Goal: Information Seeking & Learning: Find specific fact

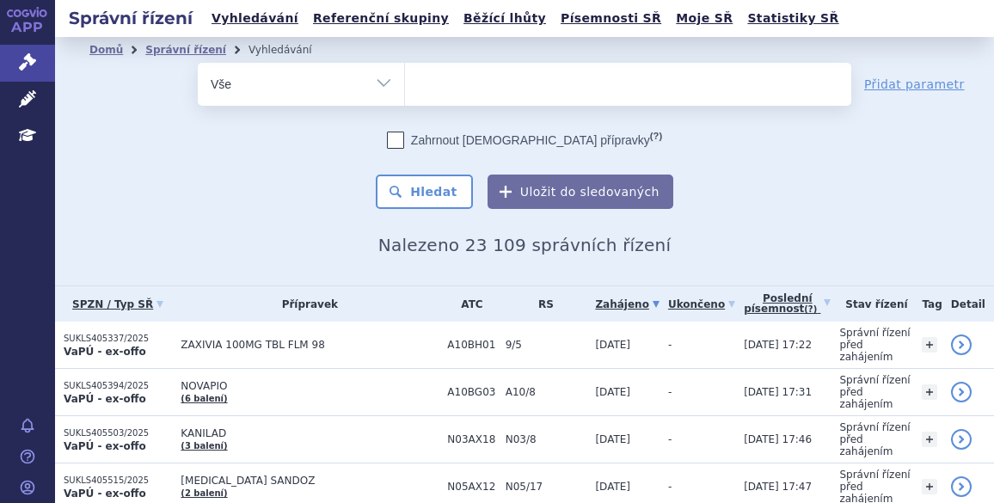
click at [444, 87] on ul at bounding box center [628, 81] width 446 height 36
click at [405, 87] on select at bounding box center [404, 83] width 1 height 43
click at [377, 79] on select "Vše Spisová značka Typ SŘ Přípravek/SUKL kód Účastník/Držitel" at bounding box center [301, 82] width 206 height 39
click at [440, 82] on ul at bounding box center [628, 81] width 446 height 36
click at [405, 82] on select at bounding box center [404, 83] width 1 height 43
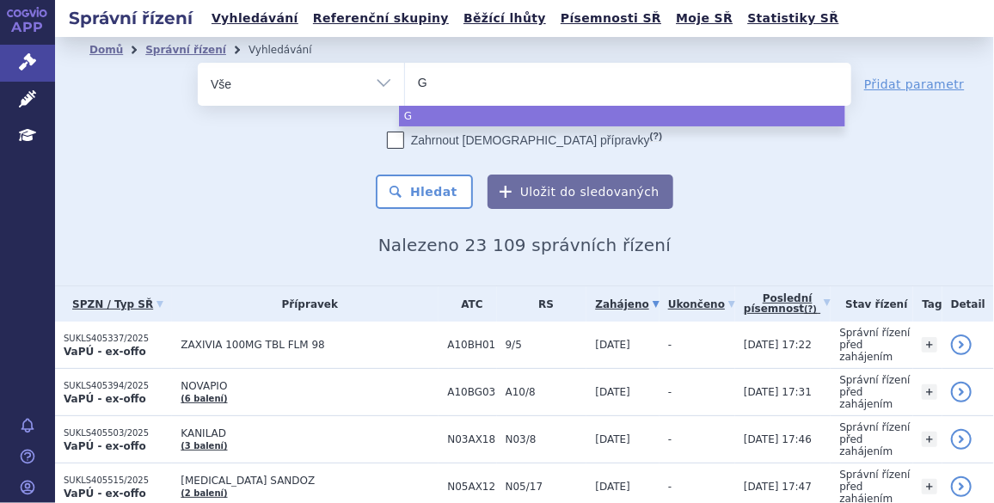
type input "GS"
type input "GSL"
select select "GSL"
click at [420, 197] on button "Hledat" at bounding box center [424, 192] width 97 height 34
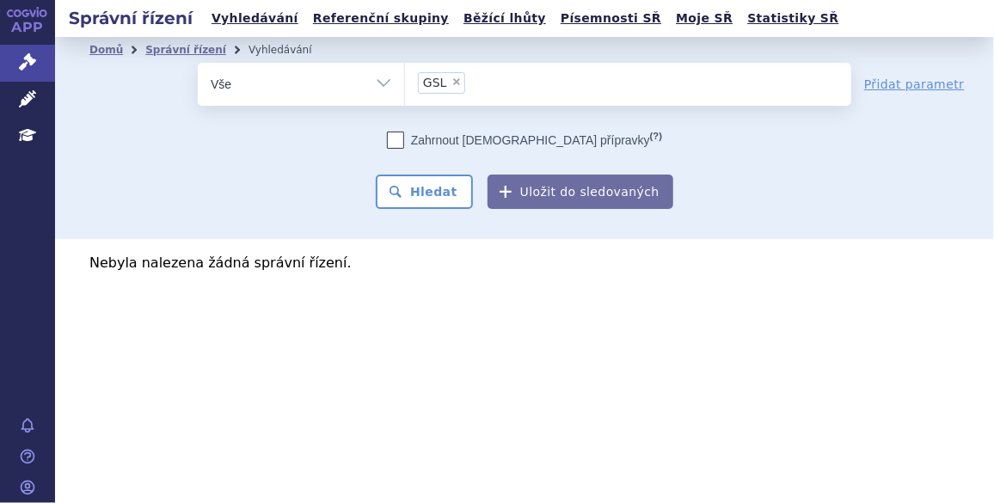
click at [389, 84] on select "Vše Spisová značka Typ SŘ Přípravek/SUKL kód Účastník/Držitel" at bounding box center [301, 82] width 206 height 39
select select "filter-applicant"
click at [198, 63] on select "Vše Spisová značka Typ SŘ Přípravek/SUKL kód Účastník/Držitel" at bounding box center [301, 82] width 206 height 39
click at [451, 90] on ul at bounding box center [628, 81] width 446 height 36
click at [405, 90] on select at bounding box center [404, 83] width 1 height 43
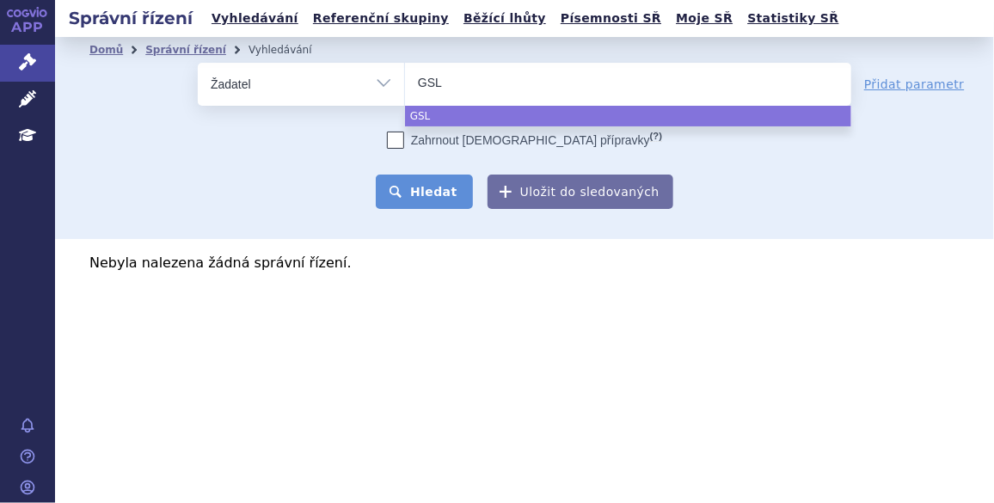
type input "GSL"
select select "GSL"
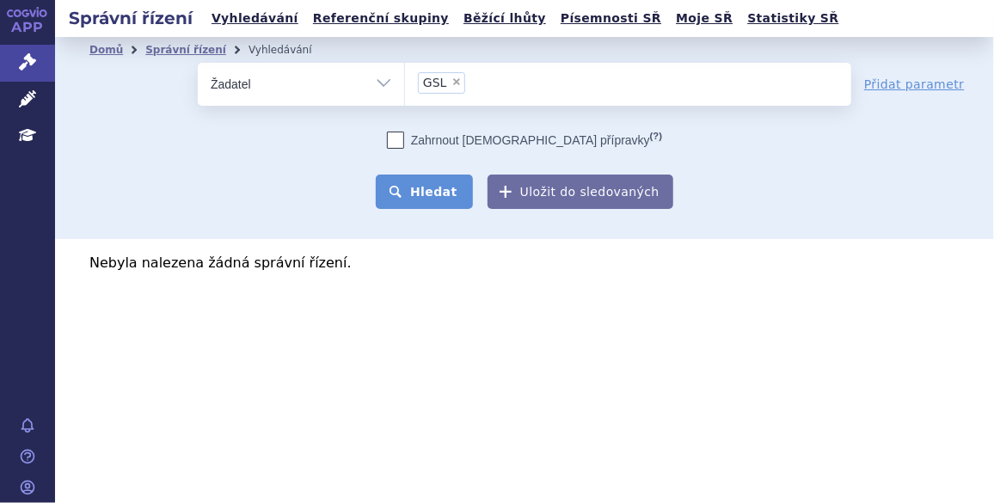
click at [440, 185] on button "Hledat" at bounding box center [424, 192] width 97 height 34
click at [452, 81] on span "×" at bounding box center [456, 82] width 10 height 10
click at [405, 81] on select "GSL" at bounding box center [404, 83] width 1 height 43
select select
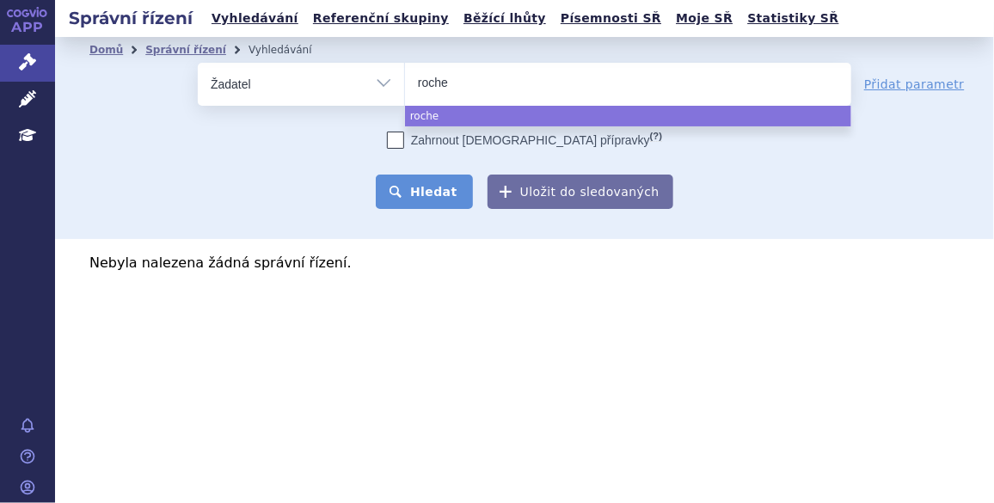
type input "roche"
click at [415, 198] on button "Hledat" at bounding box center [424, 192] width 97 height 34
select select "roche"
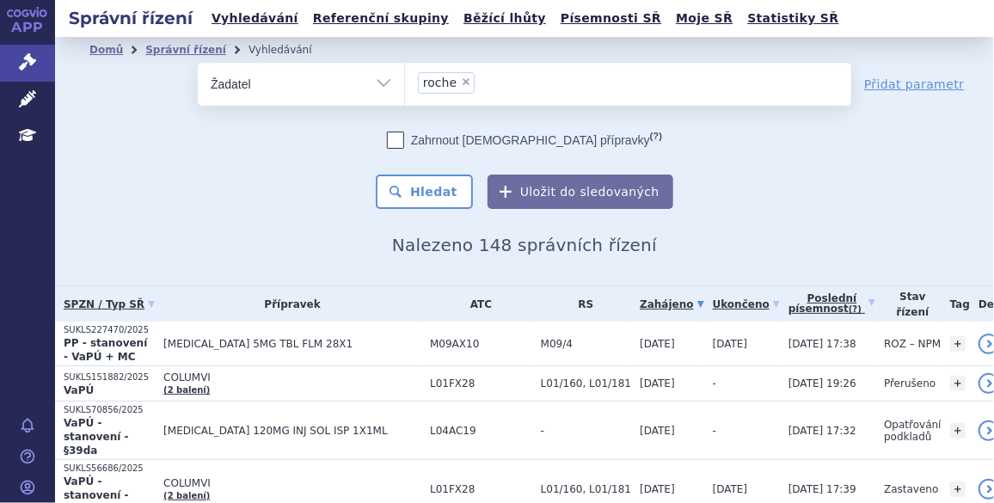
click at [461, 80] on span "×" at bounding box center [466, 82] width 10 height 10
click at [405, 80] on select "roche" at bounding box center [404, 83] width 1 height 43
select select
click at [384, 81] on select "Vše Spisová značka Typ SŘ Přípravek/SUKL kód Účastník/Držitel" at bounding box center [301, 82] width 206 height 39
select select "filter-all"
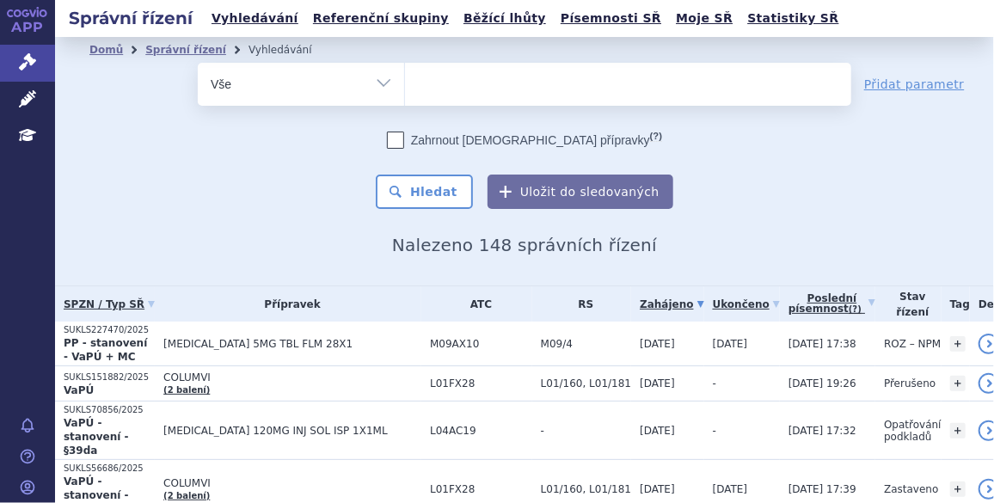
click at [198, 63] on select "Vše Spisová značka Typ SŘ Přípravek/SUKL kód Účastník/Držitel" at bounding box center [301, 82] width 206 height 39
click at [430, 75] on ul at bounding box center [628, 81] width 446 height 36
click at [405, 75] on select at bounding box center [404, 83] width 1 height 43
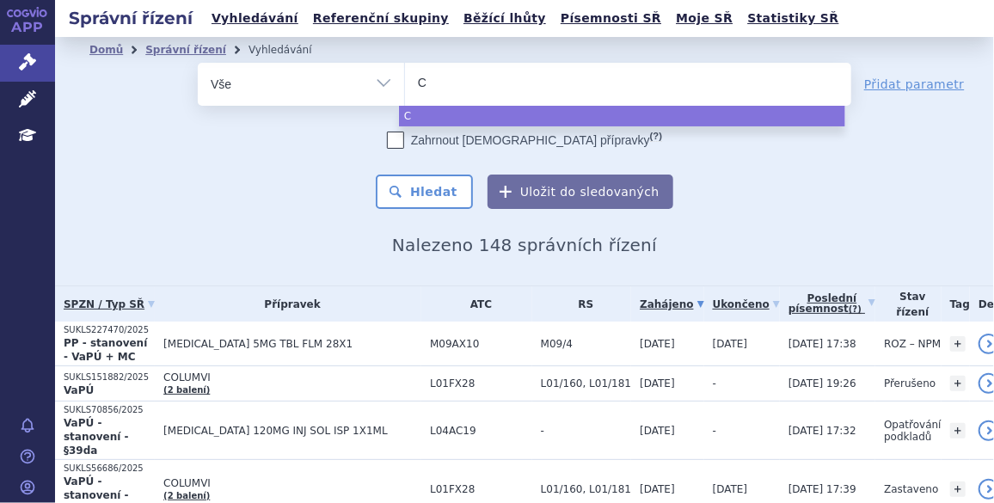
type input "CS"
type input "CSL"
type input "CSL V"
type input "CSL Vi"
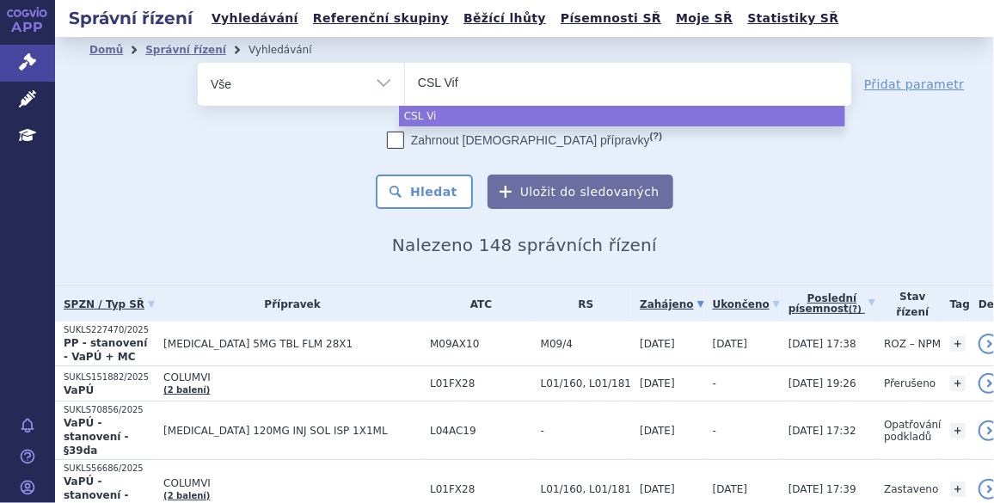
type input "CSL Vifo"
type input "CSL Vifor"
select select "CSL Vifor"
click at [415, 184] on button "Hledat" at bounding box center [424, 192] width 97 height 34
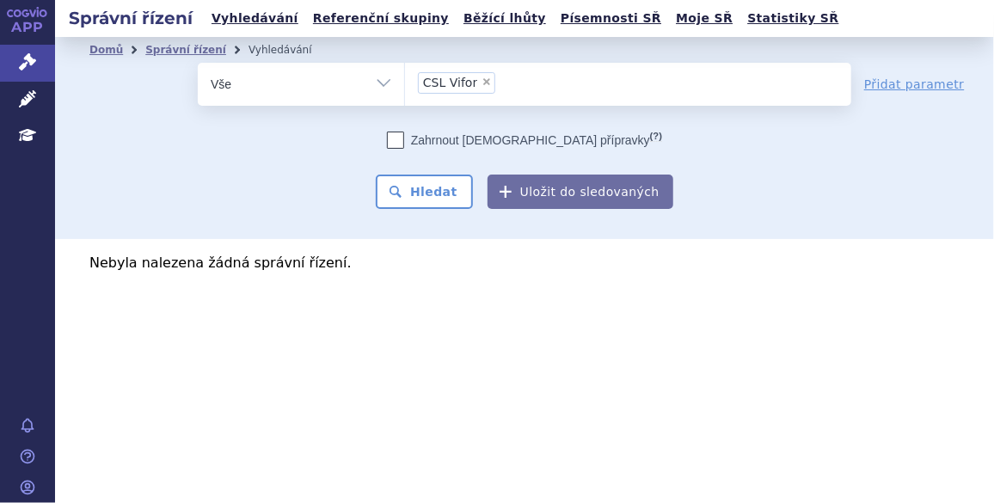
click at [481, 77] on span "×" at bounding box center [486, 82] width 10 height 10
click at [405, 77] on select "CSL Vifor" at bounding box center [404, 83] width 1 height 43
select select
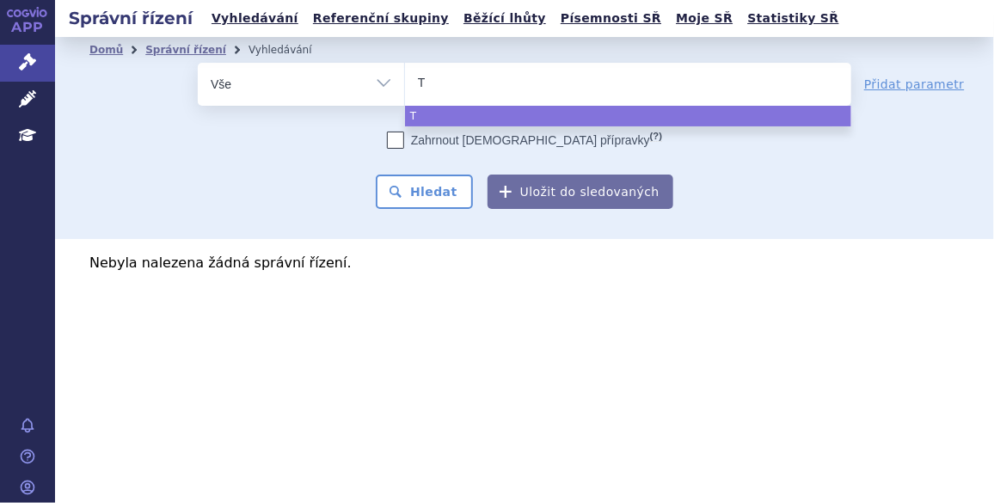
type input "Ta"
type input "Tav"
type input "Tavn"
type input "Tavne"
type input "Tavneso"
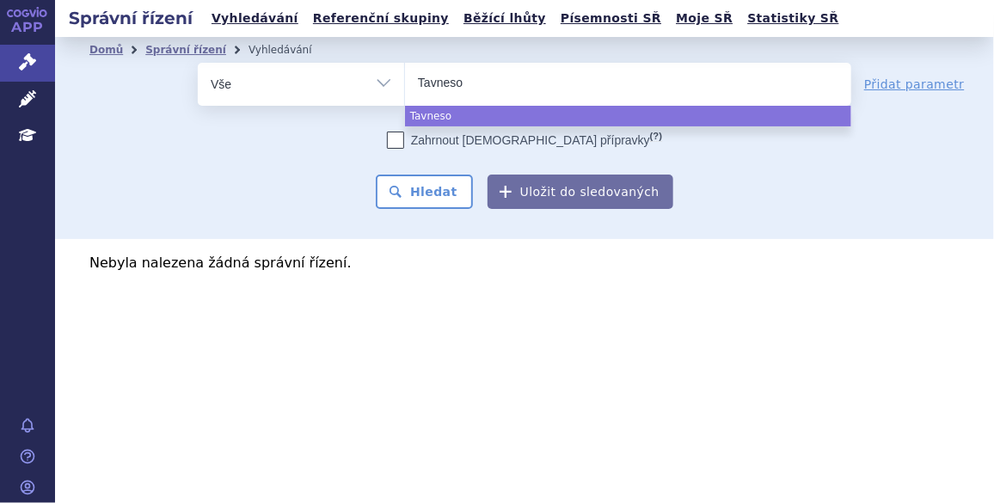
type input "Tavnes"
select select
type input "Tavneso"
type input "Tavnesos"
type input "Tavnes"
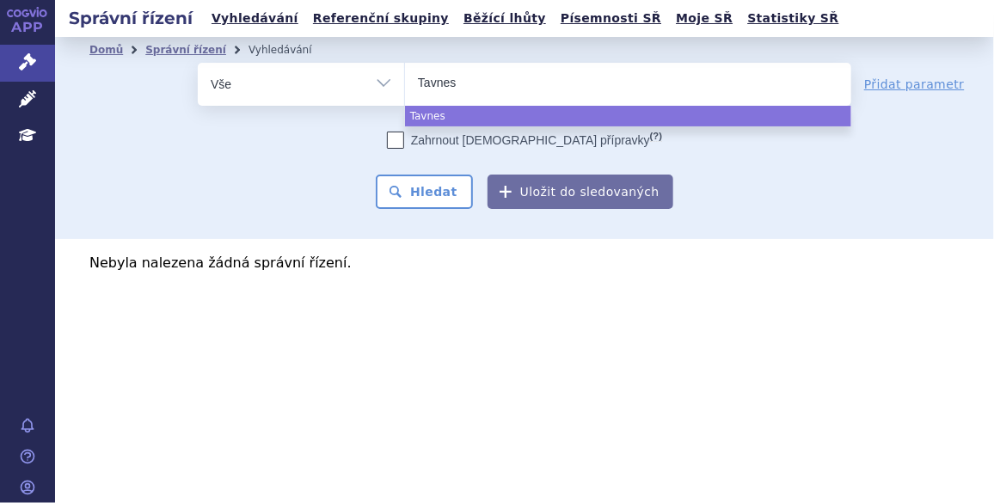
type input "Tavne"
type input "Tavneo"
type input "Tavneos"
select select "Tavneos"
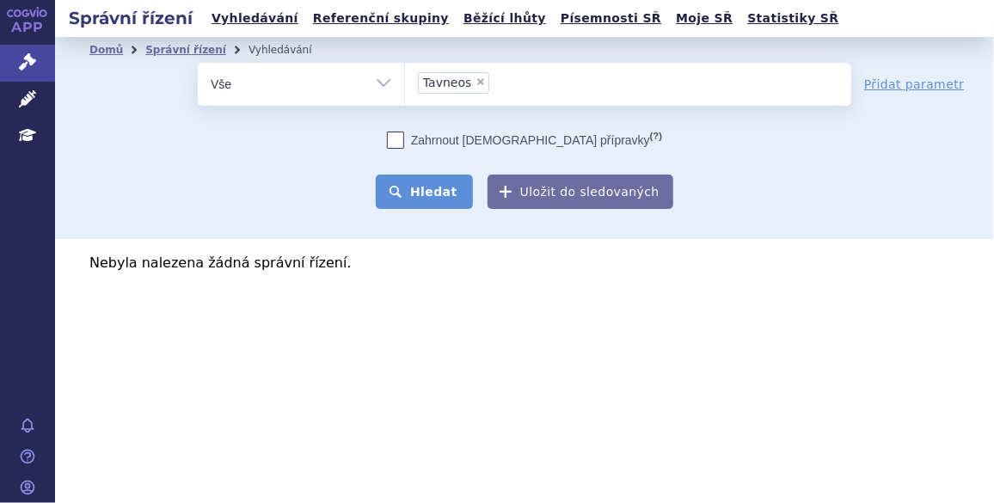
click at [423, 193] on button "Hledat" at bounding box center [424, 192] width 97 height 34
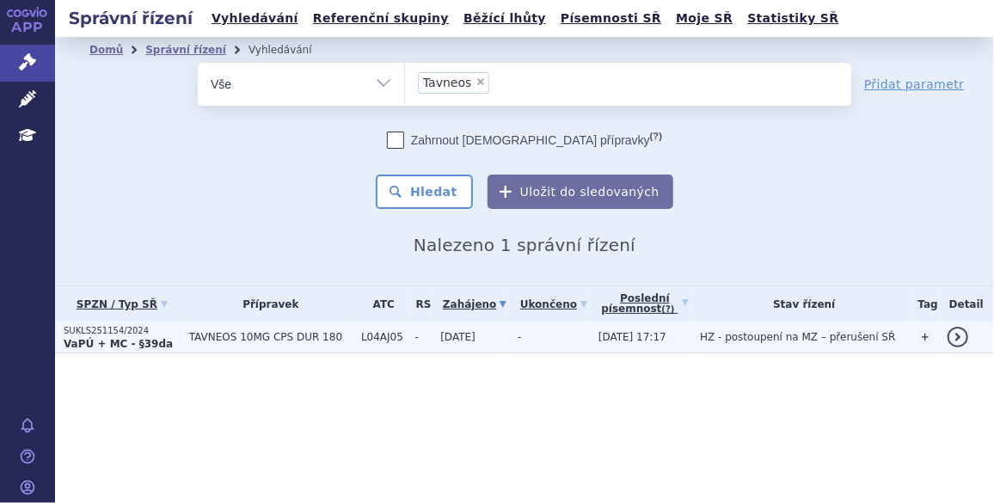
click at [252, 331] on span "TAVNEOS 10MG CPS DUR 180" at bounding box center [270, 337] width 163 height 12
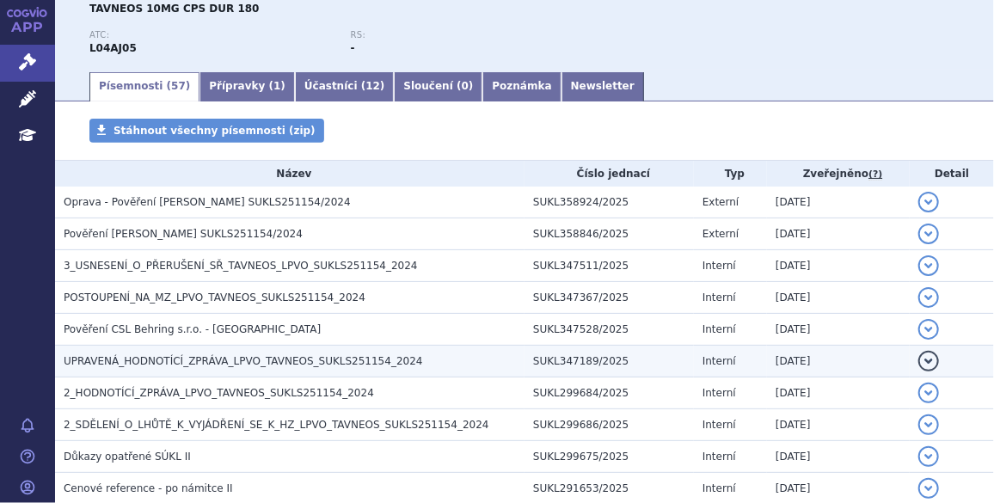
scroll to position [208, 0]
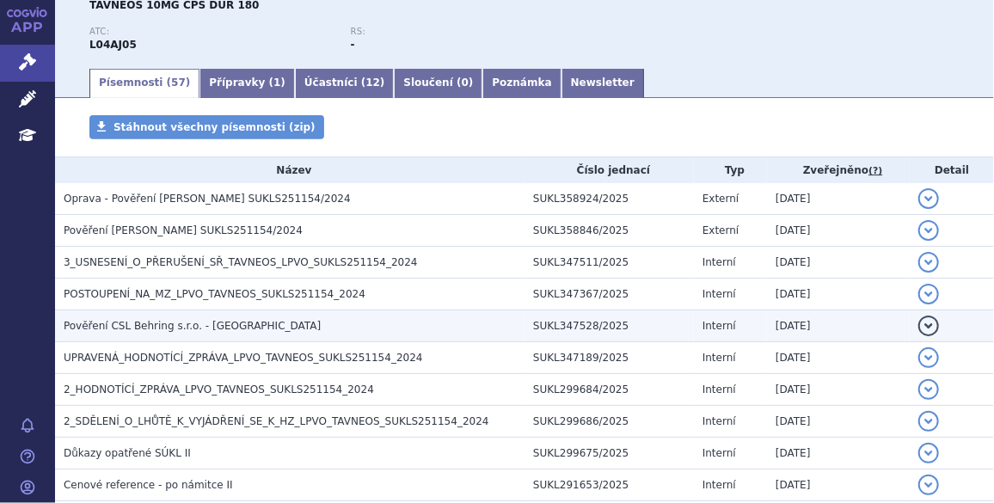
click at [202, 327] on span "Pověření CSL Behring s.r.o. - [GEOGRAPHIC_DATA]" at bounding box center [192, 326] width 257 height 12
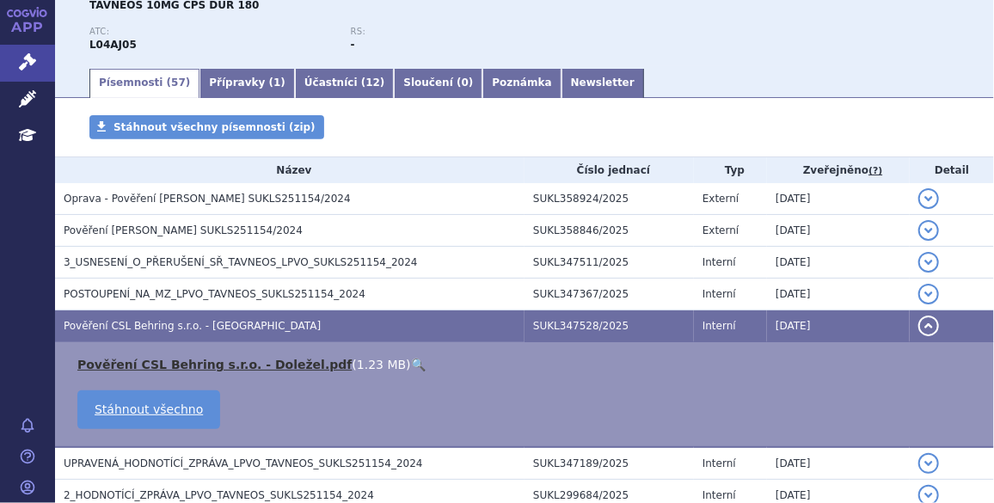
click at [150, 364] on link "Pověření CSL Behring s.r.o. - Doležel.pdf" at bounding box center [214, 365] width 274 height 14
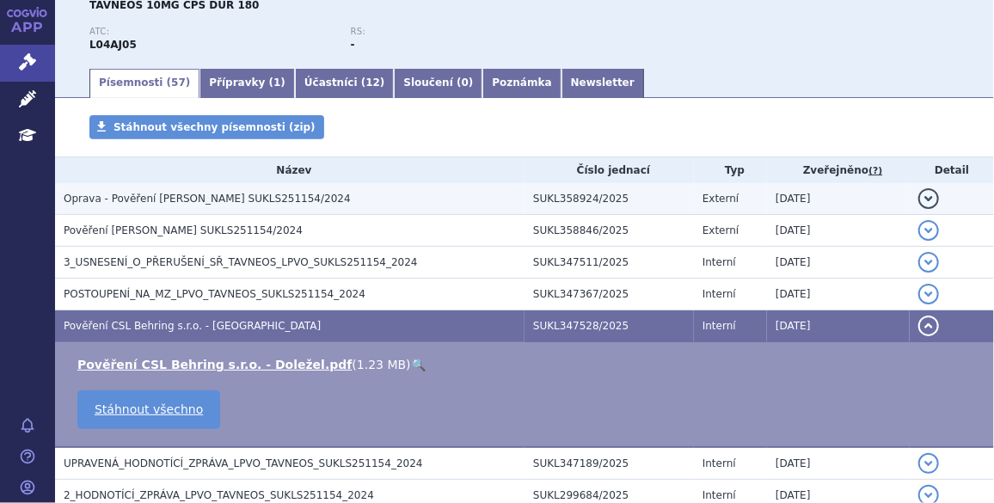
click at [193, 203] on span "Oprava - Pověření [PERSON_NAME] SUKLS251154/2024" at bounding box center [207, 199] width 287 height 12
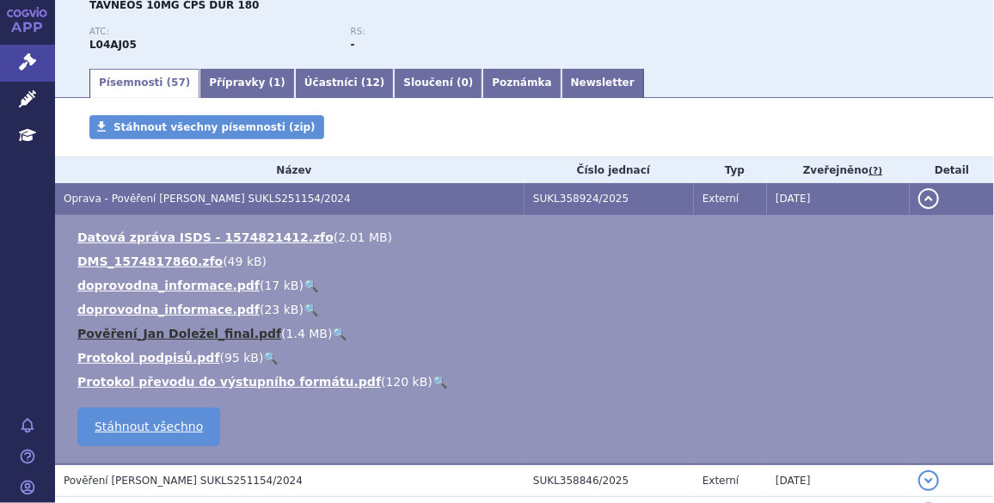
click at [178, 333] on link "Pověření_Jan Doležel_final.pdf" at bounding box center [179, 334] width 204 height 14
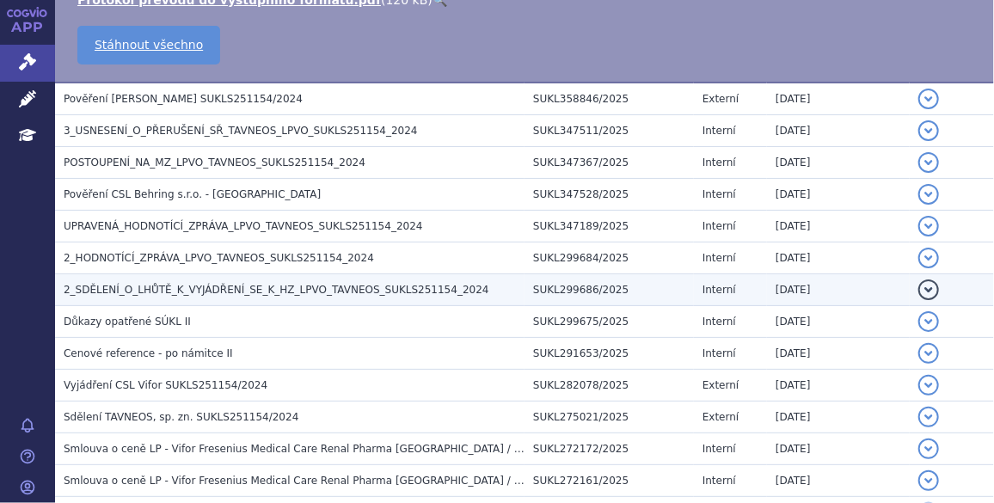
scroll to position [598, 0]
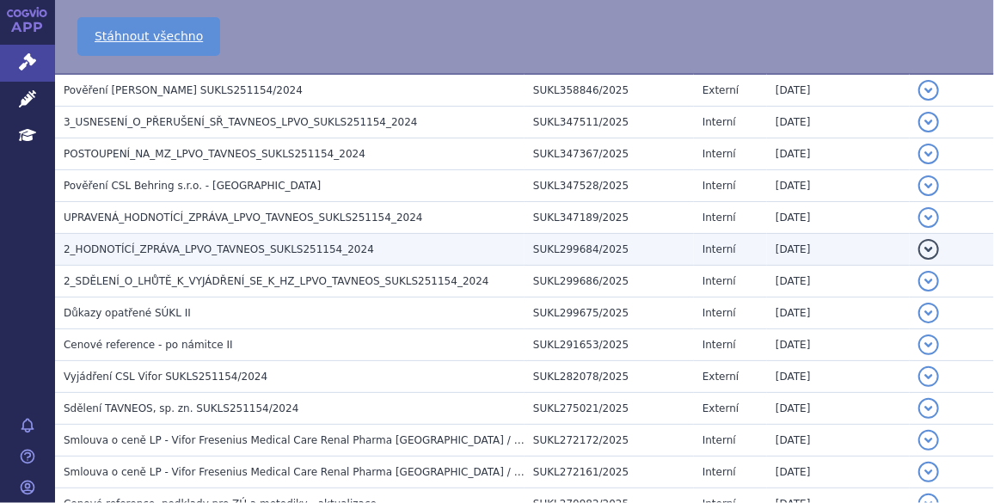
click at [206, 248] on span "2_HODNOTÍCÍ_ZPRÁVA_LPVO_TAVNEOS_SUKLS251154_2024" at bounding box center [219, 249] width 310 height 12
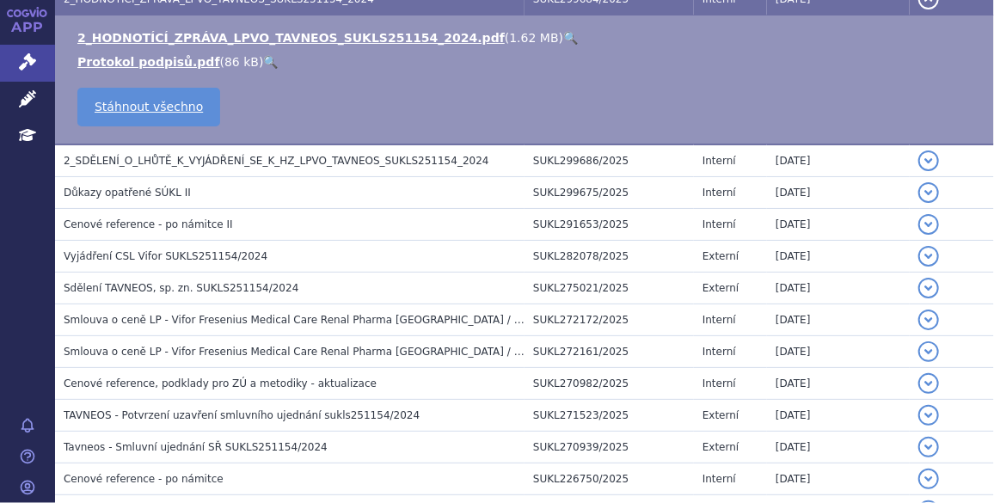
scroll to position [349, 0]
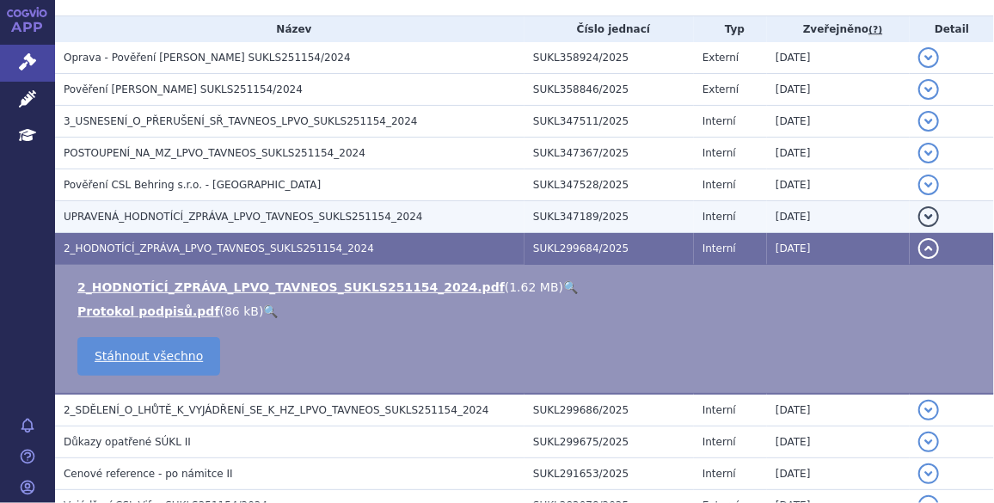
click at [213, 223] on h3 "UPRAVENÁ_HODNOTÍCÍ_ZPRÁVA_LPVO_TAVNEOS_SUKLS251154_2024" at bounding box center [294, 216] width 461 height 17
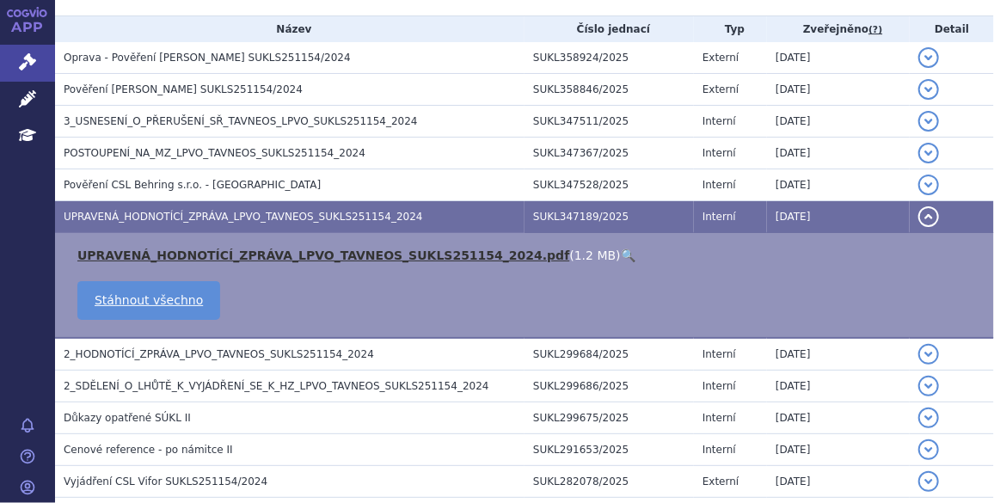
click at [206, 252] on link "UPRAVENÁ_HODNOTÍCÍ_ZPRÁVA_LPVO_TAVNEOS_SUKLS251154_2024.pdf" at bounding box center [323, 255] width 492 height 14
